Goal: Task Accomplishment & Management: Complete application form

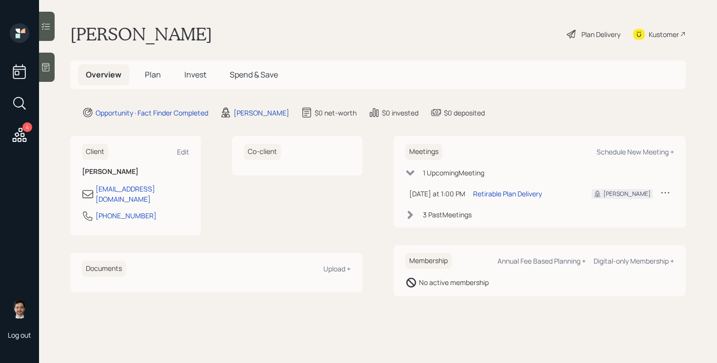
click at [148, 73] on span "Plan" at bounding box center [153, 74] width 16 height 11
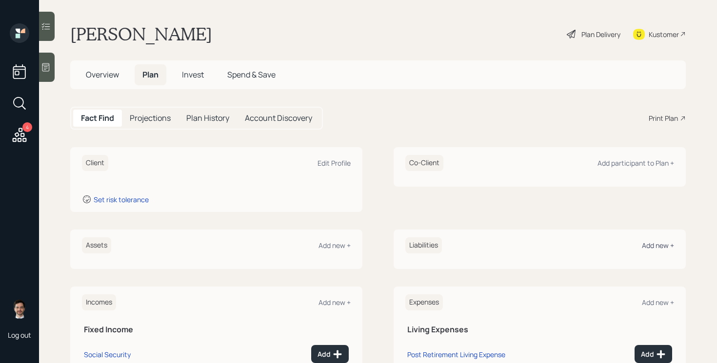
click at [653, 245] on div "Add new +" at bounding box center [657, 245] width 32 height 9
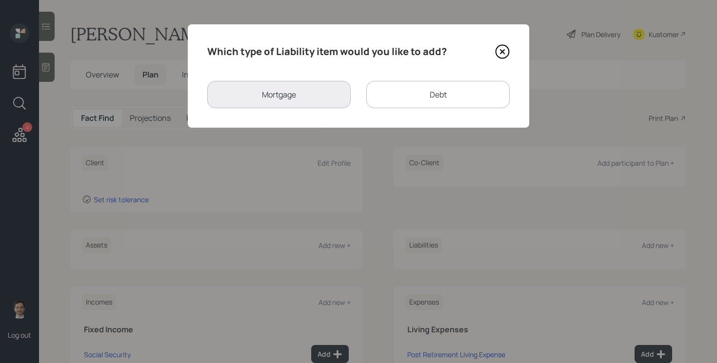
click at [388, 98] on div "Debt" at bounding box center [437, 94] width 143 height 27
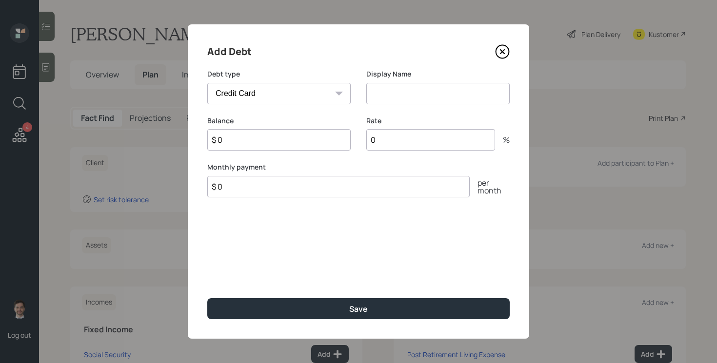
click at [315, 99] on select "Car Credit Card Medical Student Other" at bounding box center [278, 93] width 143 height 21
select select "car"
click at [207, 83] on select "Car Credit Card Medical Student Other" at bounding box center [278, 93] width 143 height 21
click at [408, 95] on input at bounding box center [437, 93] width 143 height 21
type input "Car Loan"
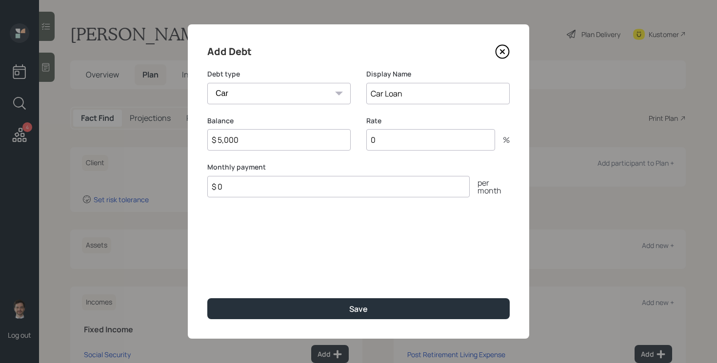
type input "$ 5,000"
click at [207, 298] on button "Save" at bounding box center [358, 308] width 302 height 21
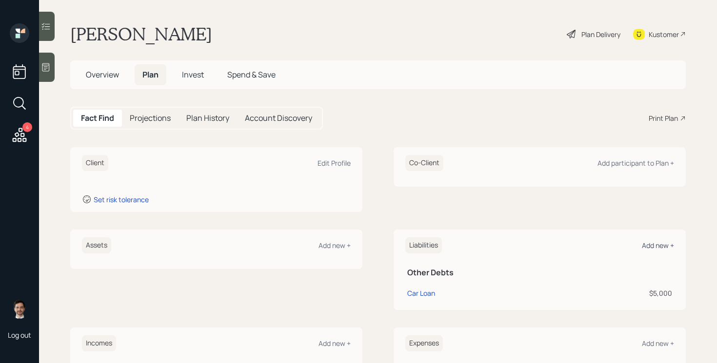
click at [658, 245] on div "Add new +" at bounding box center [657, 245] width 32 height 9
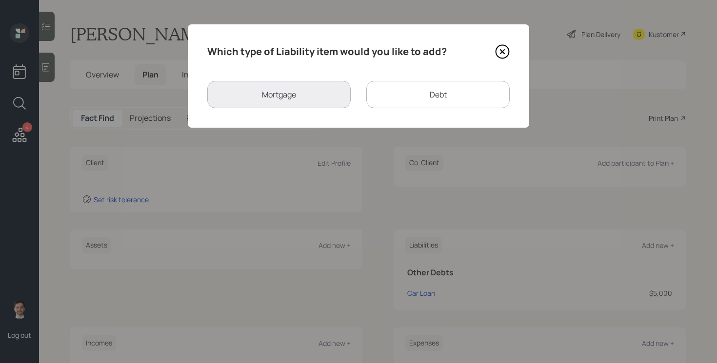
click at [411, 93] on div "Debt" at bounding box center [437, 94] width 143 height 27
select select "credit_card"
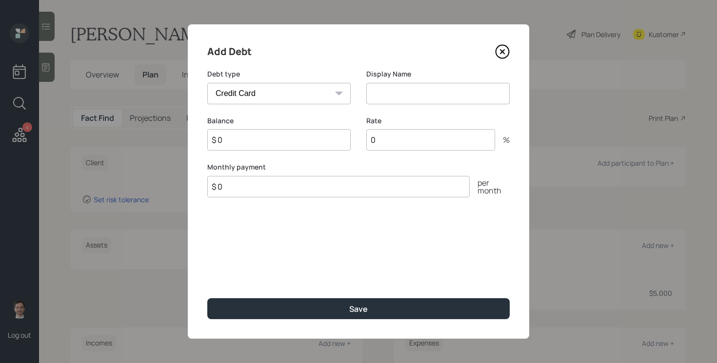
click at [297, 100] on select "Car Credit Card Medical Student Other" at bounding box center [278, 93] width 143 height 21
click at [394, 95] on input at bounding box center [437, 93] width 143 height 21
type input "CC Debt"
type input "$ 6,000"
click at [207, 298] on button "Save" at bounding box center [358, 308] width 302 height 21
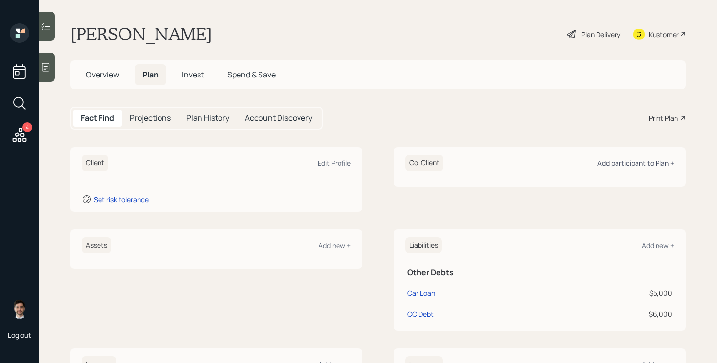
click at [630, 162] on div "Add participant to Plan +" at bounding box center [635, 162] width 77 height 9
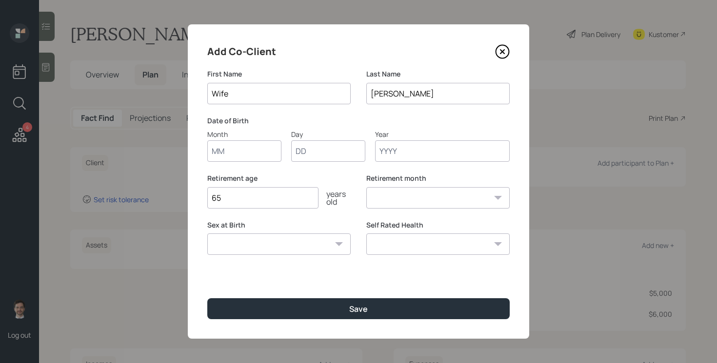
type input "Wife"
type input "-1"
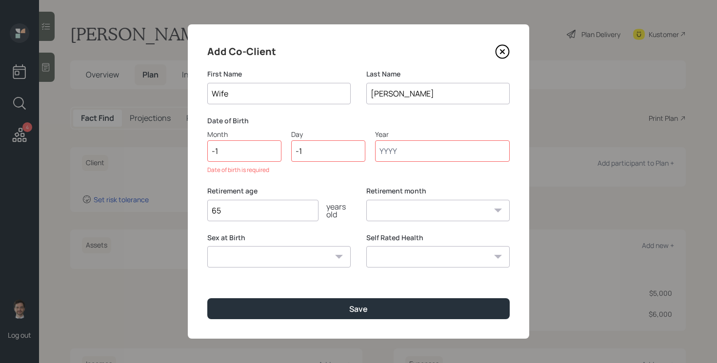
click at [229, 152] on input "-1" at bounding box center [244, 150] width 74 height 21
type input "-"
type input "01"
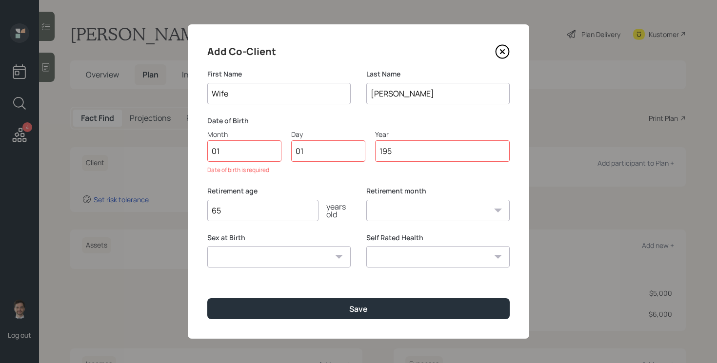
type input "1950"
select select "1"
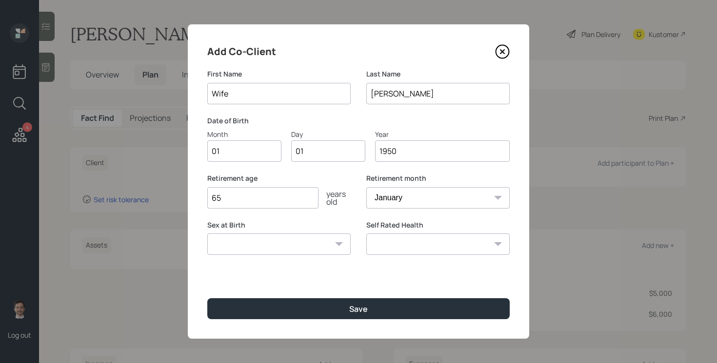
type input "1950"
click at [207, 298] on button "Save" at bounding box center [358, 308] width 302 height 21
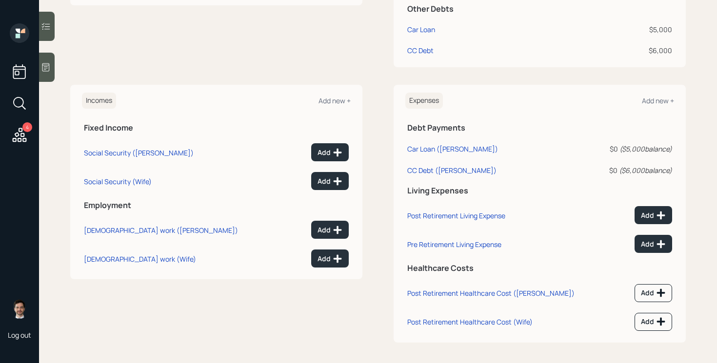
scroll to position [285, 0]
click at [331, 100] on div "Add new +" at bounding box center [334, 100] width 32 height 9
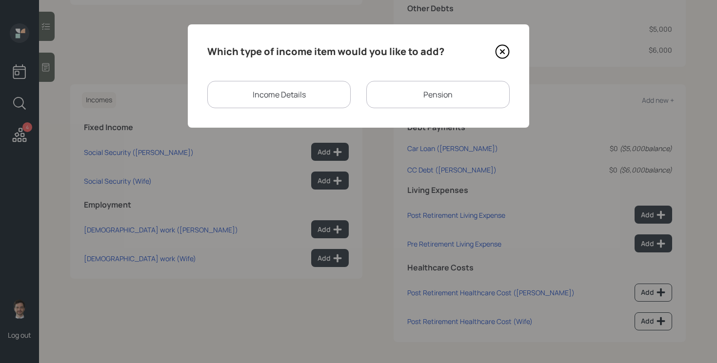
click at [289, 92] on div "Income Details" at bounding box center [278, 94] width 143 height 27
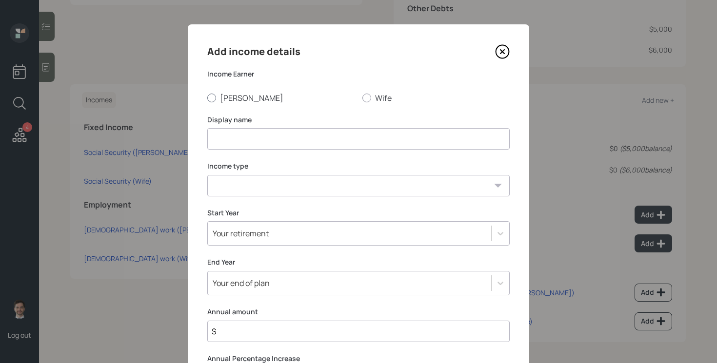
click at [241, 96] on label "[PERSON_NAME]" at bounding box center [280, 98] width 147 height 11
click at [207, 97] on input "[PERSON_NAME]" at bounding box center [207, 97] width 0 height 0
radio input "true"
click at [240, 129] on input at bounding box center [358, 138] width 302 height 21
type input "SS Disability"
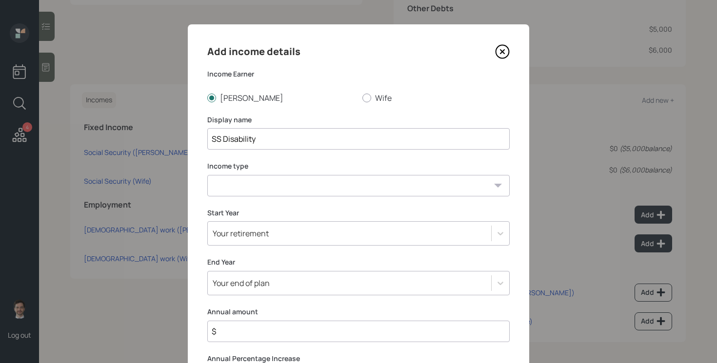
click at [240, 181] on select "[DEMOGRAPHIC_DATA] work [DEMOGRAPHIC_DATA] work Self employment Other" at bounding box center [358, 185] width 302 height 21
select select "other"
click at [207, 175] on select "[DEMOGRAPHIC_DATA] work [DEMOGRAPHIC_DATA] work Self employment Other" at bounding box center [358, 185] width 302 height 21
click at [255, 235] on select "Tax-free Earned Self Employment Alimony Royalties Pension / Annuity Interest Di…" at bounding box center [358, 231] width 302 height 21
select select "tax_free"
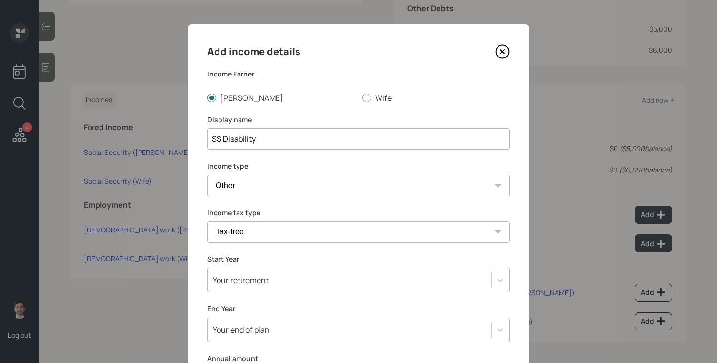
click at [207, 221] on select "Tax-free Earned Self Employment Alimony Royalties Pension / Annuity Interest Di…" at bounding box center [358, 231] width 302 height 21
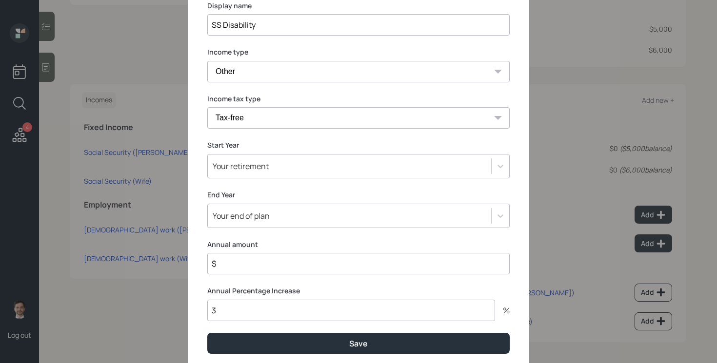
scroll to position [116, 0]
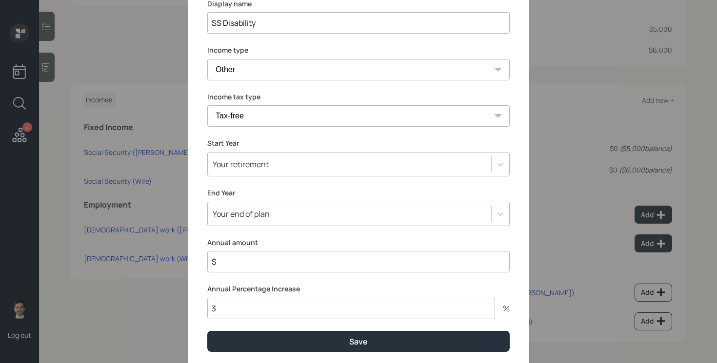
click at [281, 258] on input "$" at bounding box center [358, 261] width 302 height 21
type input "$ 31,200"
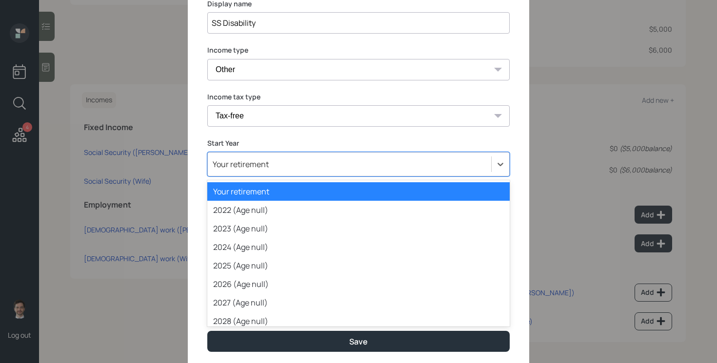
click at [253, 166] on div "Your retirement" at bounding box center [241, 164] width 56 height 11
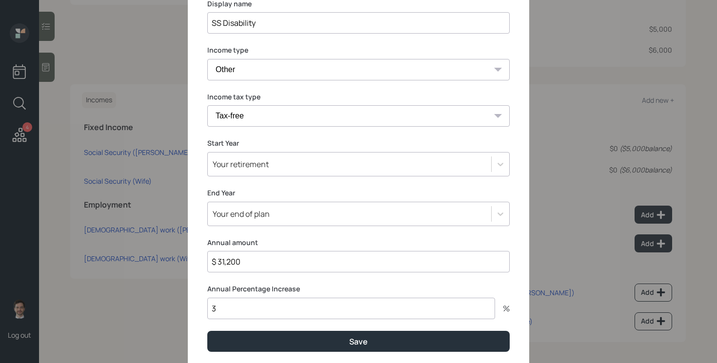
click at [347, 139] on label "Start Year" at bounding box center [358, 143] width 302 height 10
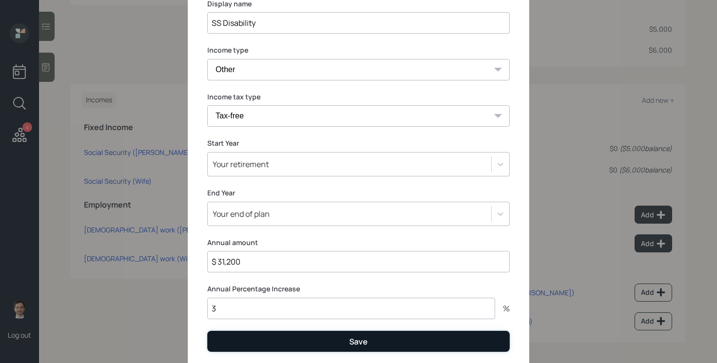
click at [308, 350] on button "Save" at bounding box center [358, 341] width 302 height 21
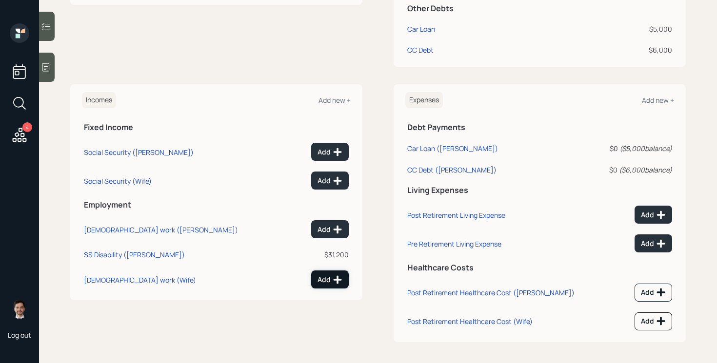
click at [330, 282] on div "Add" at bounding box center [329, 280] width 25 height 10
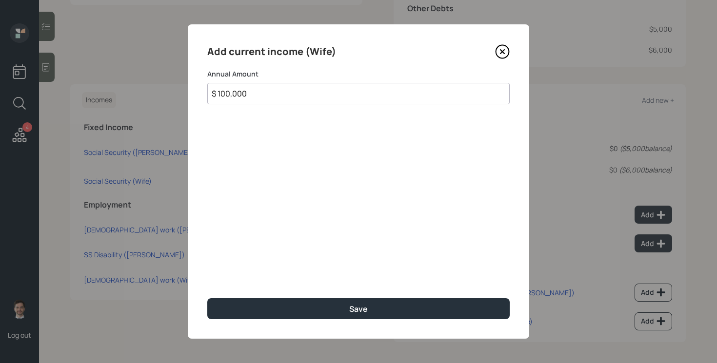
type input "$ 100,000"
click at [207, 298] on button "Save" at bounding box center [358, 308] width 302 height 21
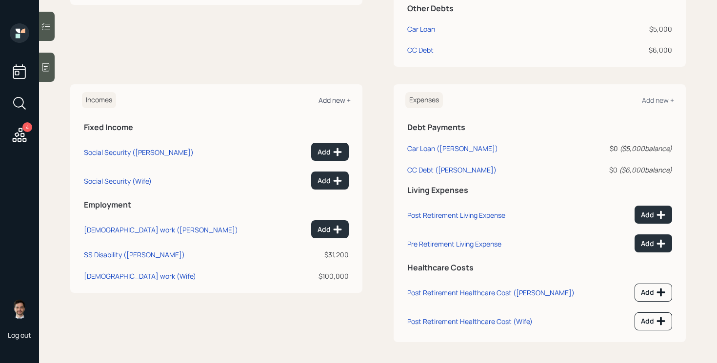
click at [331, 101] on div "Add new +" at bounding box center [334, 100] width 32 height 9
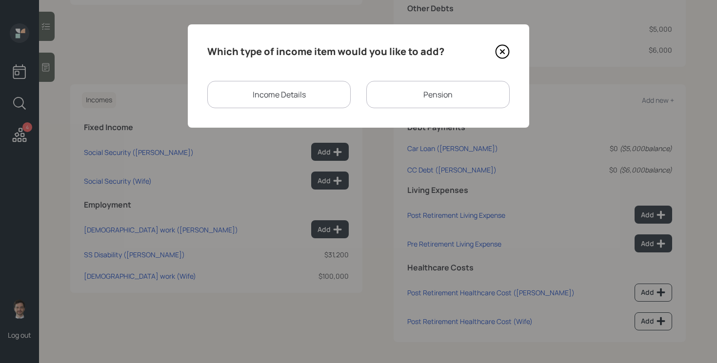
click at [303, 90] on div "Income Details" at bounding box center [278, 94] width 143 height 27
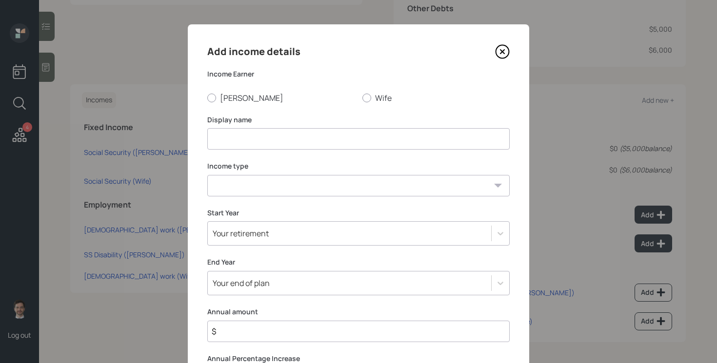
click at [270, 141] on input at bounding box center [358, 138] width 302 height 21
type input "Community Service"
click at [227, 99] on label "[PERSON_NAME]" at bounding box center [280, 98] width 147 height 11
click at [207, 98] on input "[PERSON_NAME]" at bounding box center [207, 97] width 0 height 0
radio input "true"
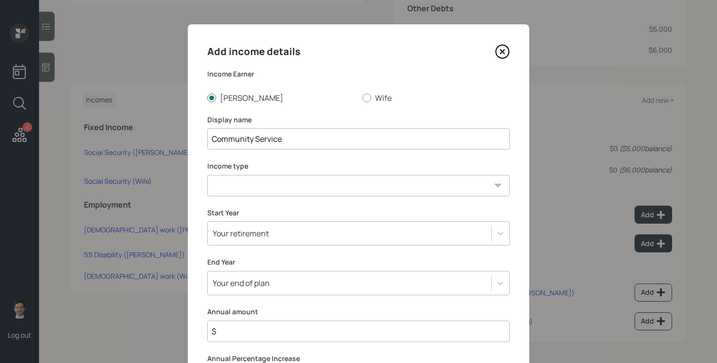
click at [282, 184] on select "[DEMOGRAPHIC_DATA] work [DEMOGRAPHIC_DATA] work Self employment Other" at bounding box center [358, 185] width 302 height 21
select select "other"
click at [207, 175] on select "[DEMOGRAPHIC_DATA] work [DEMOGRAPHIC_DATA] work Self employment Other" at bounding box center [358, 185] width 302 height 21
click at [250, 228] on select "Tax-free Earned Self Employment Alimony Royalties Pension / Annuity Interest Di…" at bounding box center [358, 231] width 302 height 21
select select "tax_free"
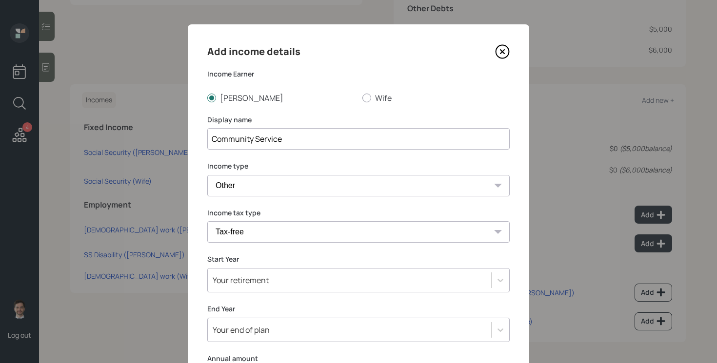
click at [207, 221] on select "Tax-free Earned Self Employment Alimony Royalties Pension / Annuity Interest Di…" at bounding box center [358, 231] width 302 height 21
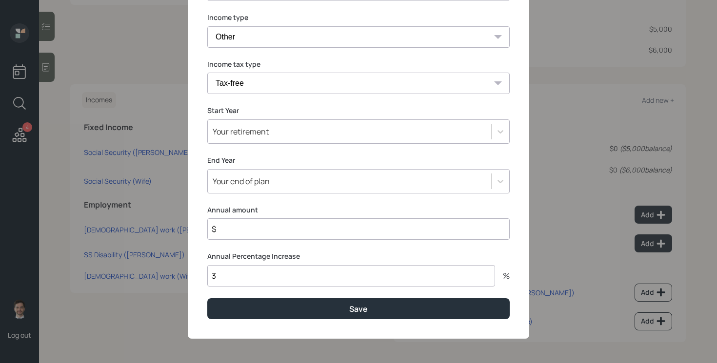
scroll to position [149, 0]
click at [255, 233] on input "$" at bounding box center [358, 228] width 302 height 21
type input "$ 6,000"
click at [281, 137] on div "Your retirement" at bounding box center [349, 131] width 283 height 17
click at [312, 101] on div "Add income details Income Earner [PERSON_NAME] Wife Display name Community Serv…" at bounding box center [358, 107] width 341 height 463
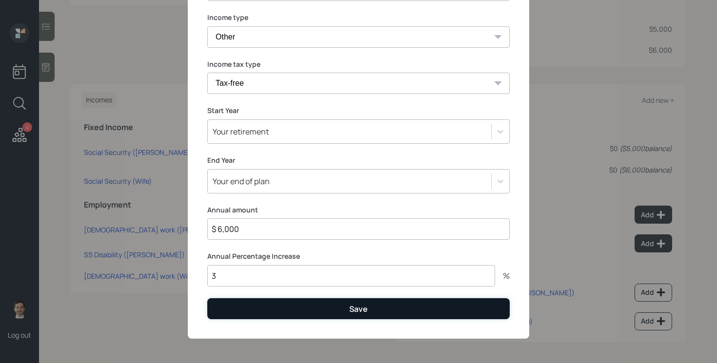
click at [304, 303] on button "Save" at bounding box center [358, 308] width 302 height 21
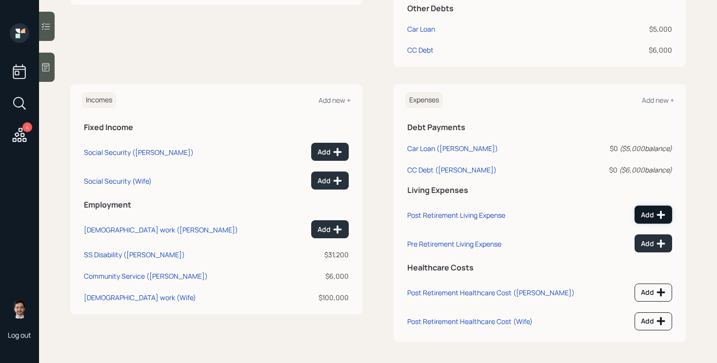
click at [649, 215] on div "Add" at bounding box center [653, 215] width 25 height 10
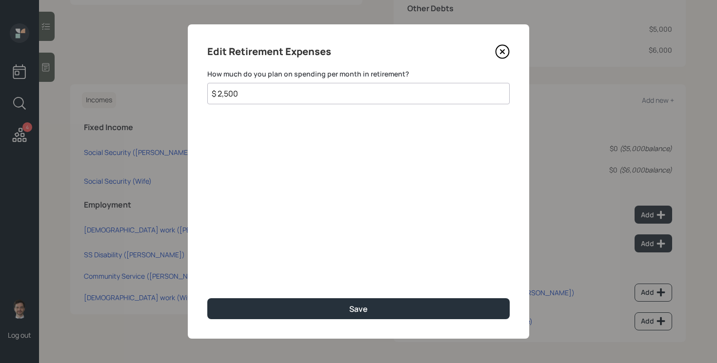
type input "$ 2,500"
click at [207, 298] on button "Save" at bounding box center [358, 308] width 302 height 21
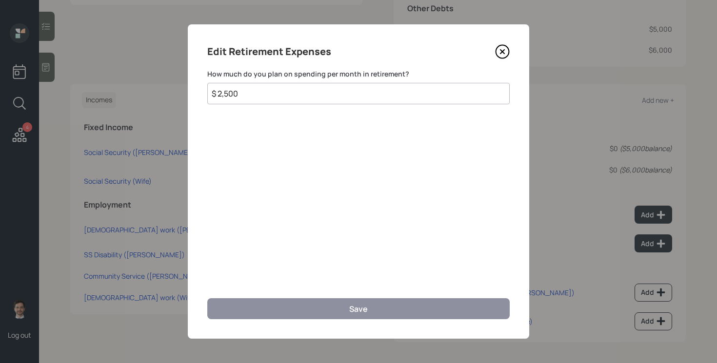
scroll to position [279, 0]
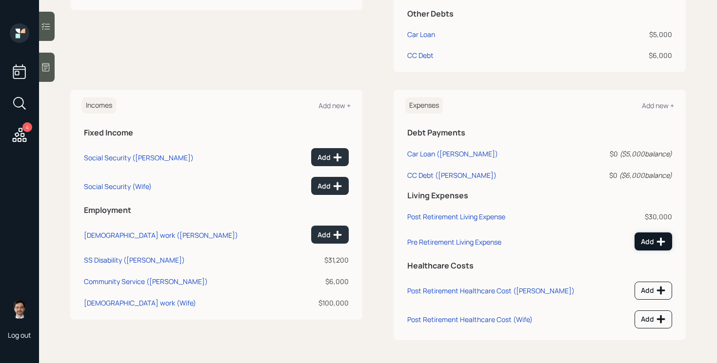
click at [662, 244] on icon at bounding box center [661, 242] width 10 height 10
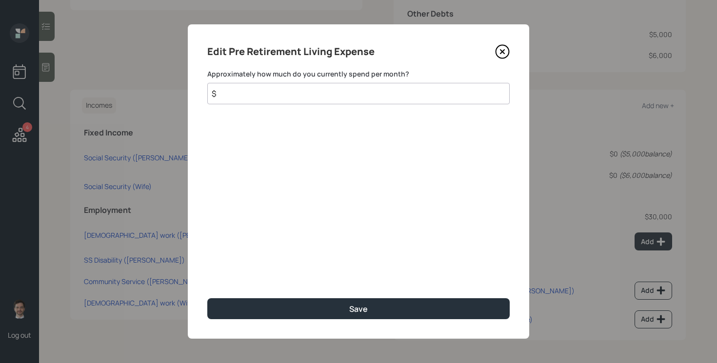
click at [308, 95] on input "$" at bounding box center [358, 93] width 302 height 21
type input "$ 2,500"
click at [207, 298] on button "Save" at bounding box center [358, 308] width 302 height 21
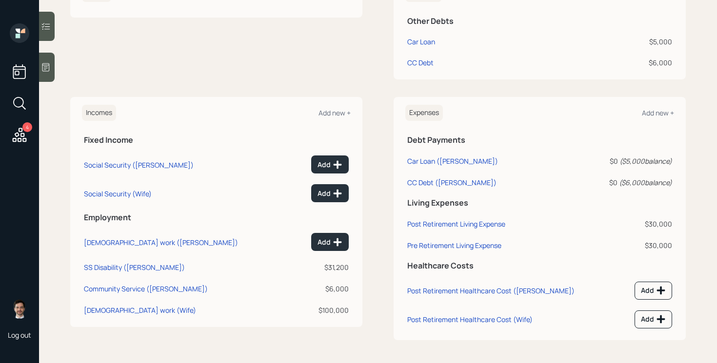
scroll to position [99, 0]
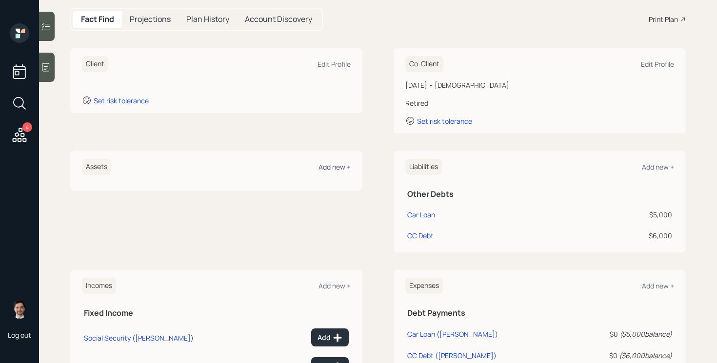
click at [329, 164] on div "Add new +" at bounding box center [334, 166] width 32 height 9
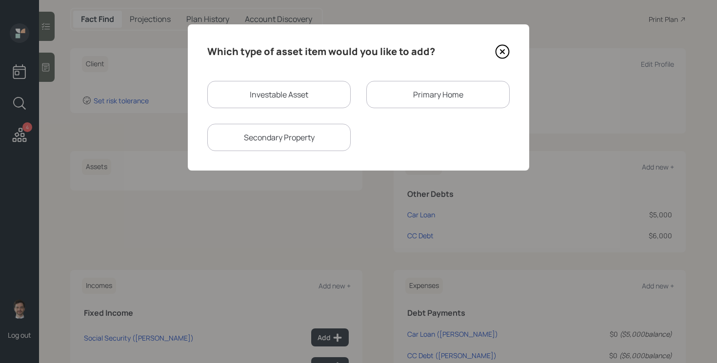
click at [272, 84] on div "Investable Asset" at bounding box center [278, 94] width 143 height 27
select select "taxable"
select select "balanced"
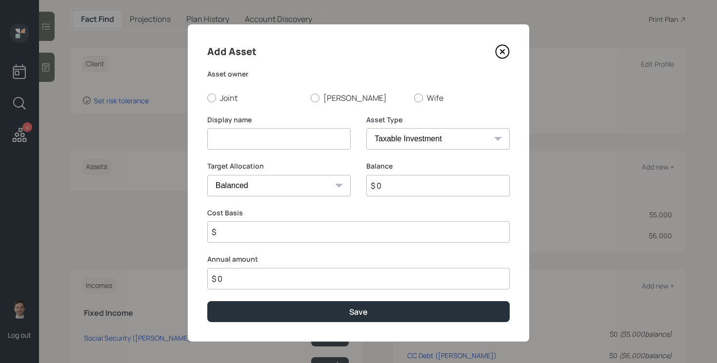
click at [257, 133] on input at bounding box center [278, 138] width 143 height 21
type input "Wife's IRA"
select select "ira"
type input "$"
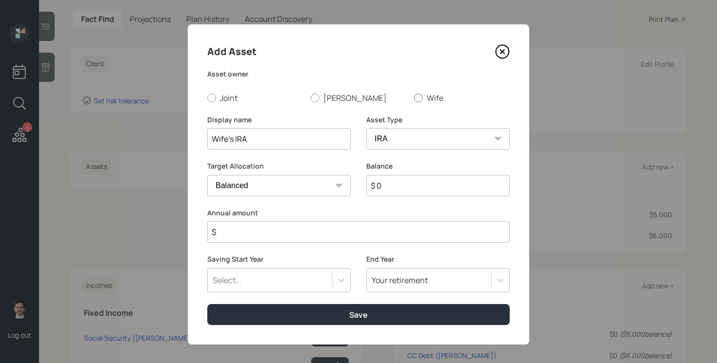
click at [436, 95] on label "Wife" at bounding box center [462, 98] width 96 height 11
click at [414, 97] on input "Wife" at bounding box center [413, 97] width 0 height 0
radio input "true"
click at [281, 240] on input "$" at bounding box center [358, 231] width 302 height 21
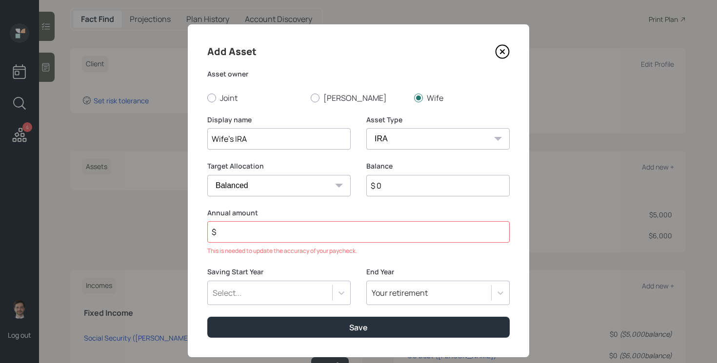
click at [397, 186] on input "$ 0" at bounding box center [437, 185] width 143 height 21
type input "$ 1"
type input "$ 0"
click at [207, 317] on button "Save" at bounding box center [358, 327] width 302 height 21
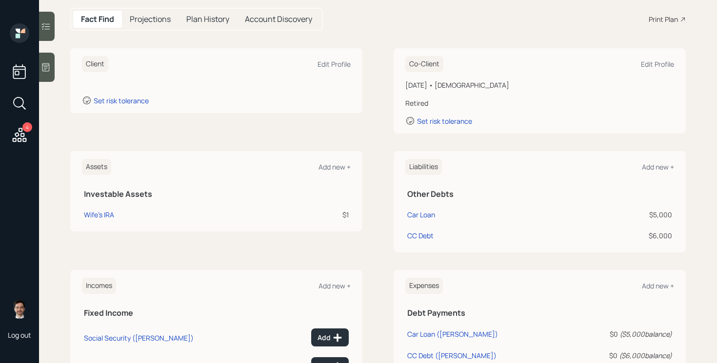
click at [333, 158] on div "Assets Add new + Investable Assets Wife's IRA $1" at bounding box center [216, 191] width 292 height 80
click at [332, 164] on div "Add new +" at bounding box center [334, 166] width 32 height 9
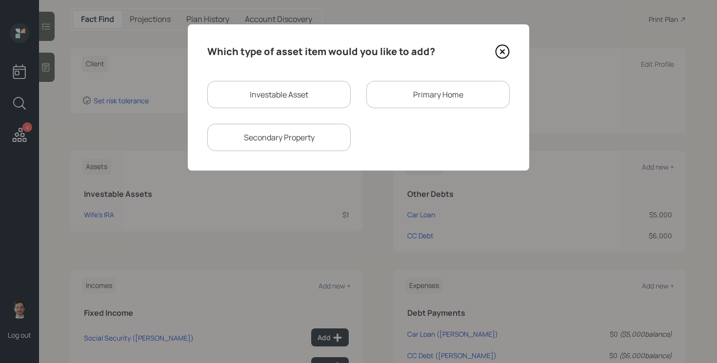
click at [277, 81] on div "Investable Asset" at bounding box center [278, 94] width 143 height 27
select select "taxable"
select select "balanced"
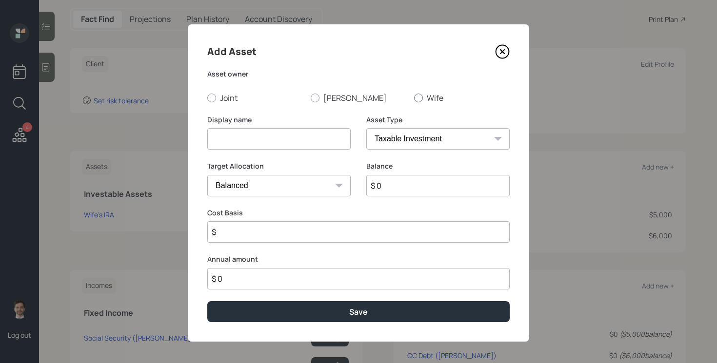
click at [428, 98] on label "Wife" at bounding box center [462, 98] width 96 height 11
click at [414, 98] on input "Wife" at bounding box center [413, 97] width 0 height 0
radio input "true"
click at [308, 139] on input at bounding box center [278, 138] width 143 height 21
type input "Wife's 401k"
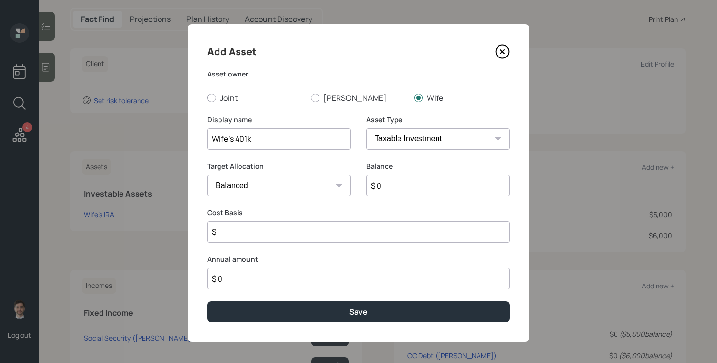
select select "company_sponsored"
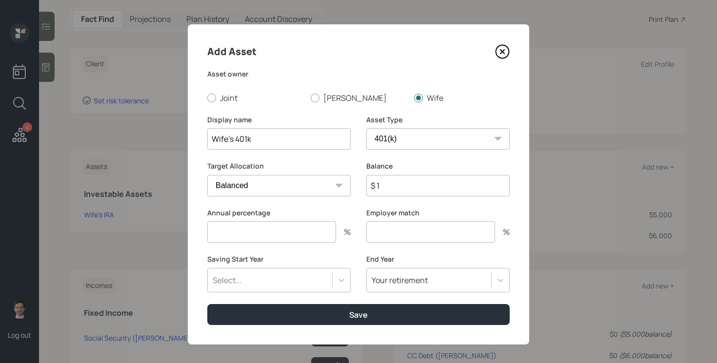
type input "$ 1"
type input "6"
type input "3"
type input "a"
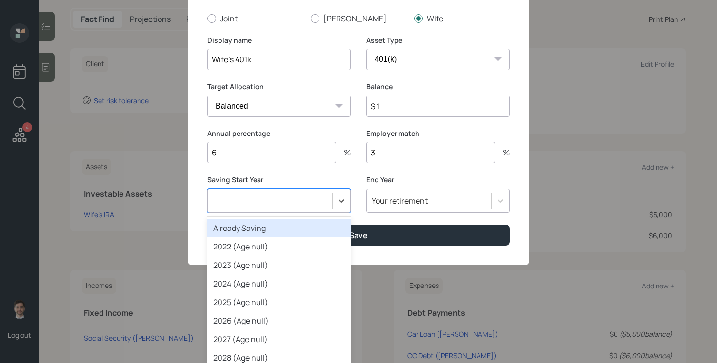
scroll to position [6, 0]
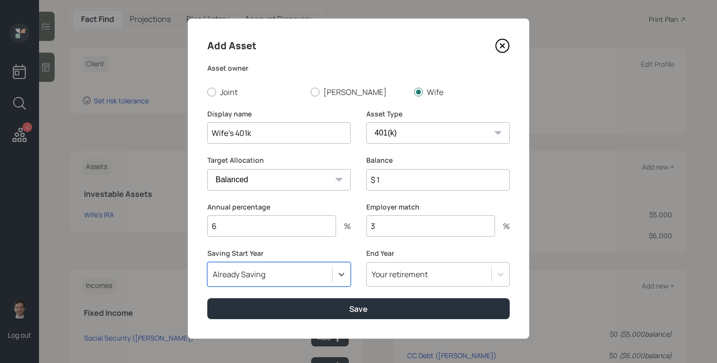
click at [207, 298] on button "Save" at bounding box center [358, 308] width 302 height 21
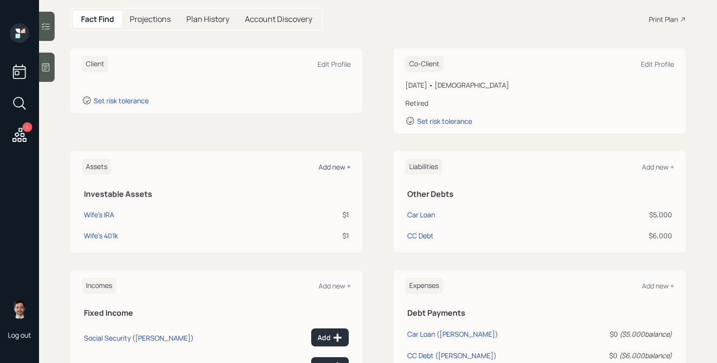
click at [334, 166] on div "Add new +" at bounding box center [334, 166] width 32 height 9
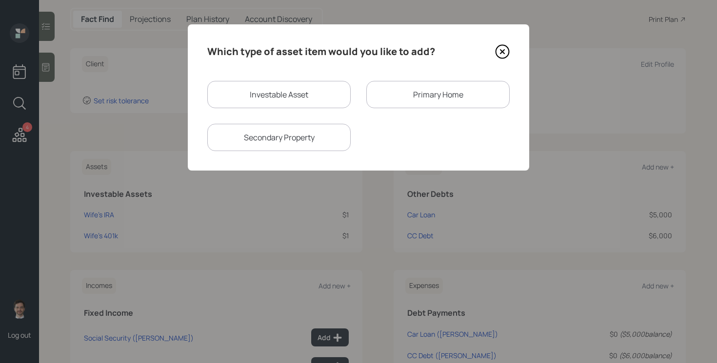
click at [284, 98] on div "Investable Asset" at bounding box center [278, 94] width 143 height 27
select select "taxable"
select select "balanced"
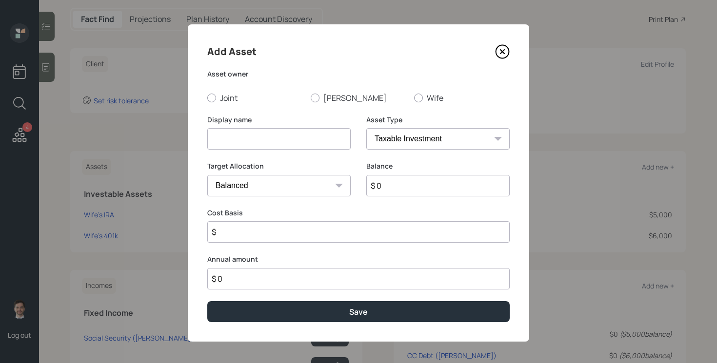
click at [268, 138] on input at bounding box center [278, 138] width 143 height 21
type input "[PERSON_NAME] Price Bond Account"
type input "$ 1"
click at [230, 99] on label "Joint" at bounding box center [255, 98] width 96 height 11
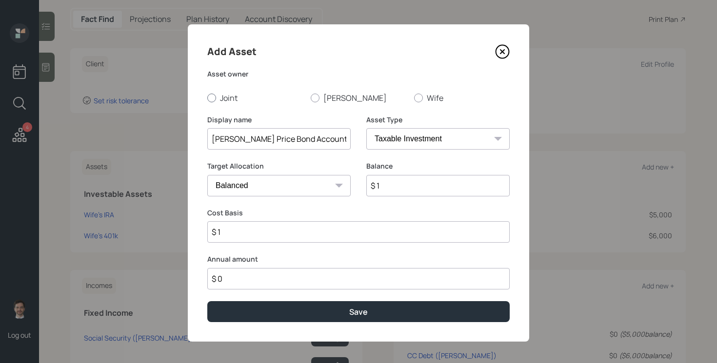
click at [207, 98] on input "Joint" at bounding box center [207, 97] width 0 height 0
radio input "true"
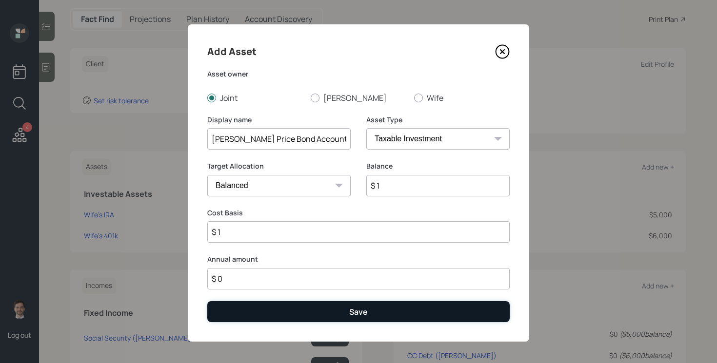
click at [300, 307] on button "Save" at bounding box center [358, 311] width 302 height 21
